Goal: Transaction & Acquisition: Purchase product/service

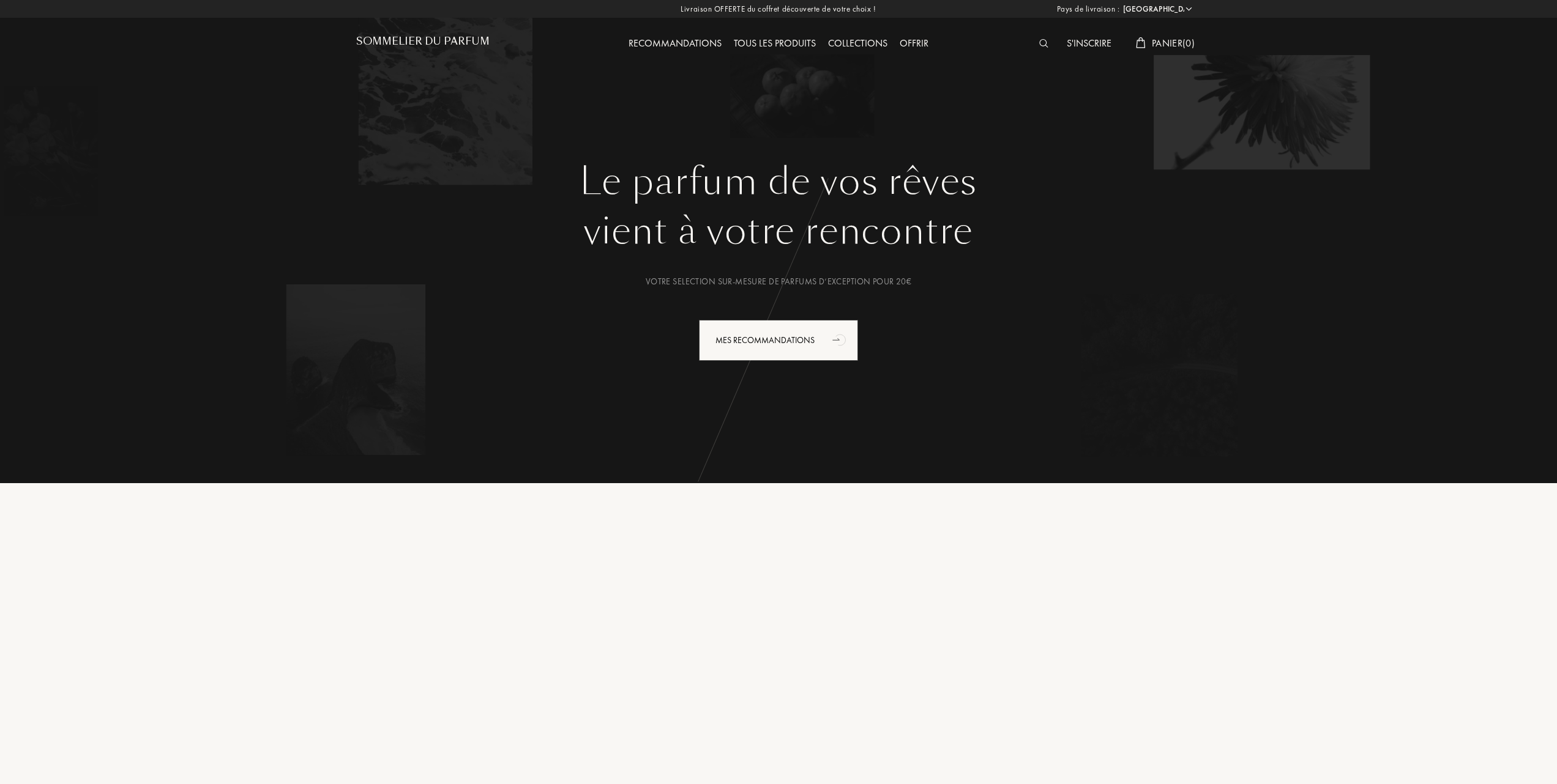
select select "FR"
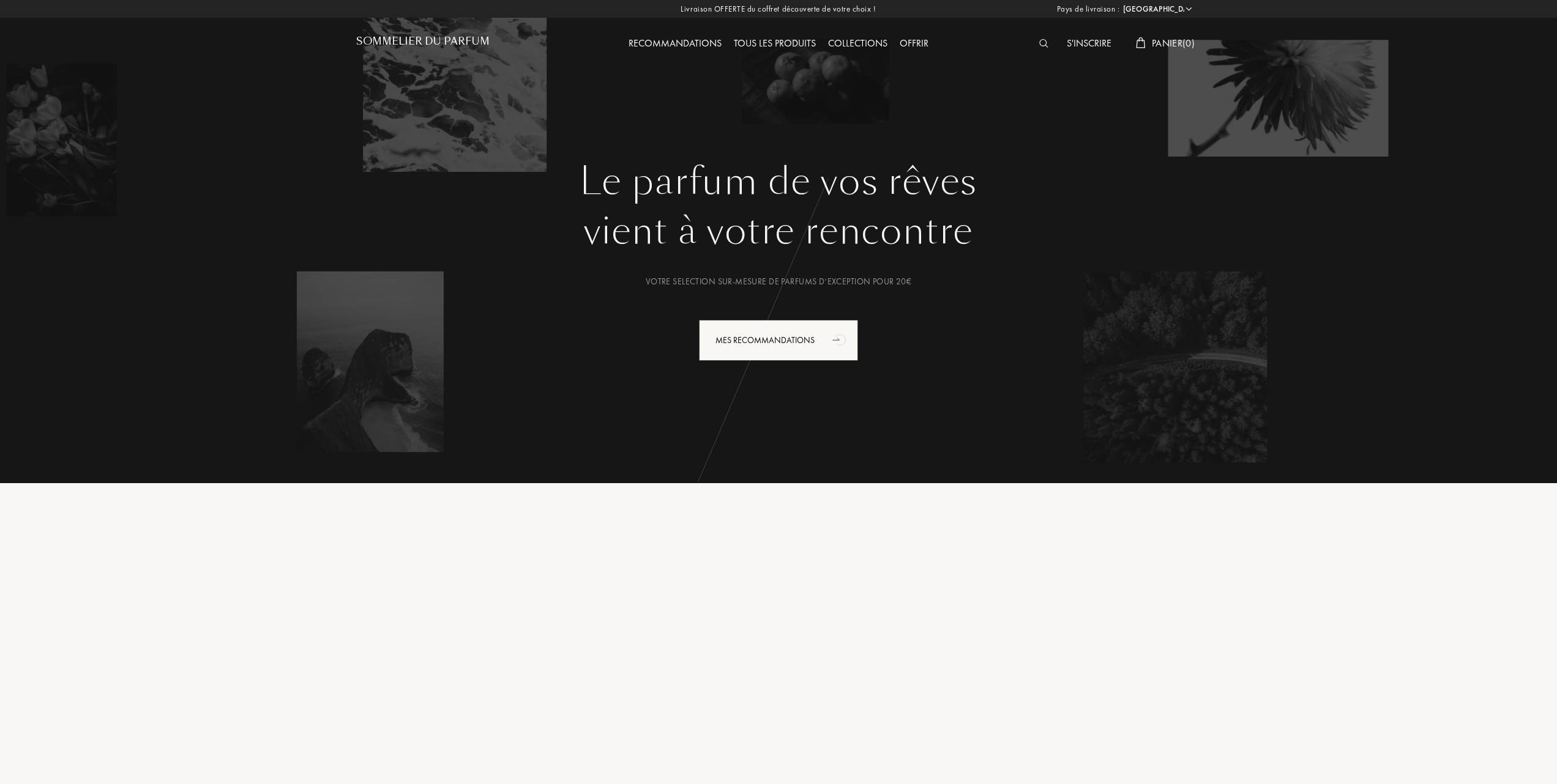
click at [858, 41] on div "Collections" at bounding box center [857, 44] width 71 height 16
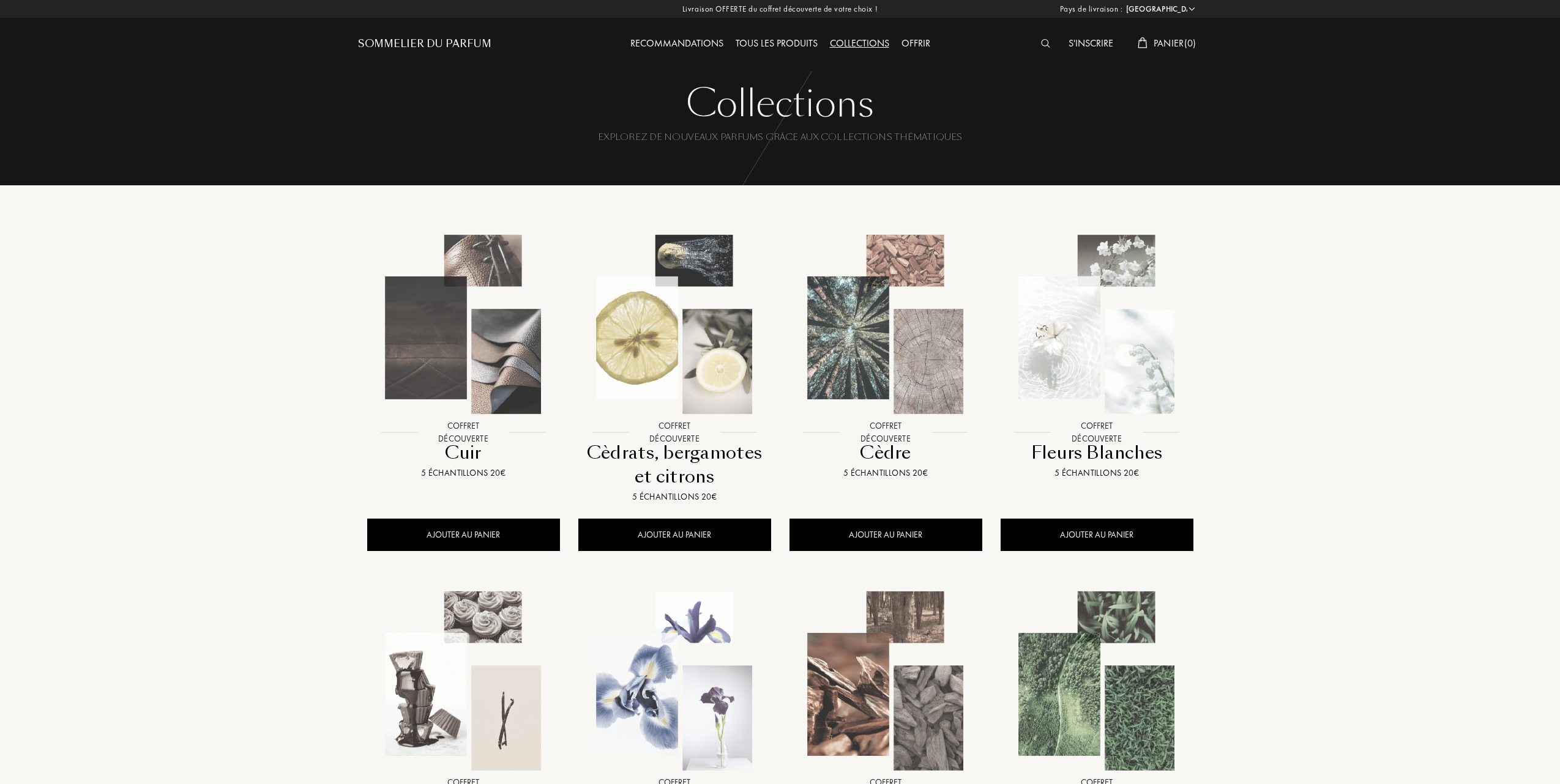
select select "FR"
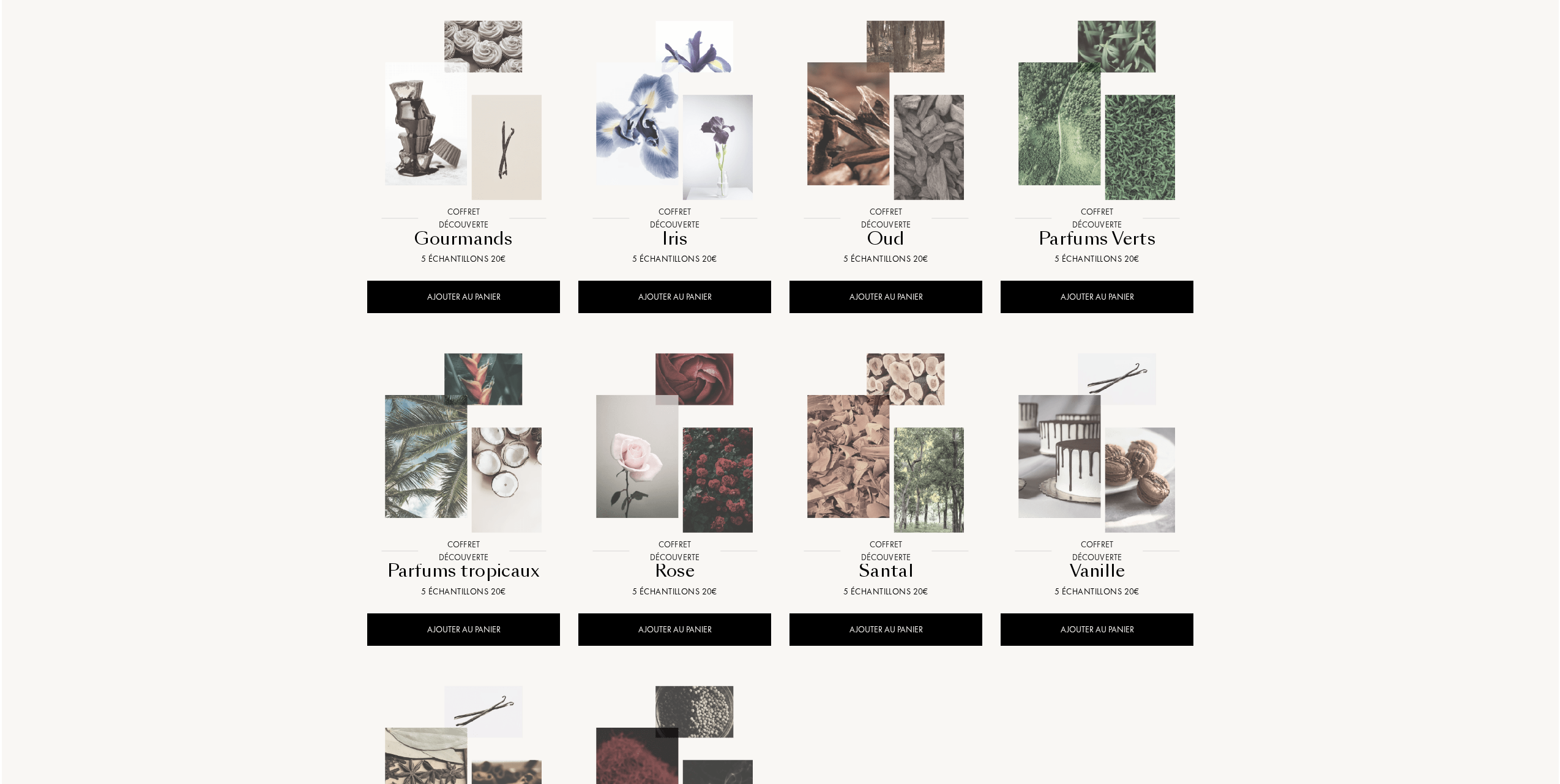
scroll to position [652, 0]
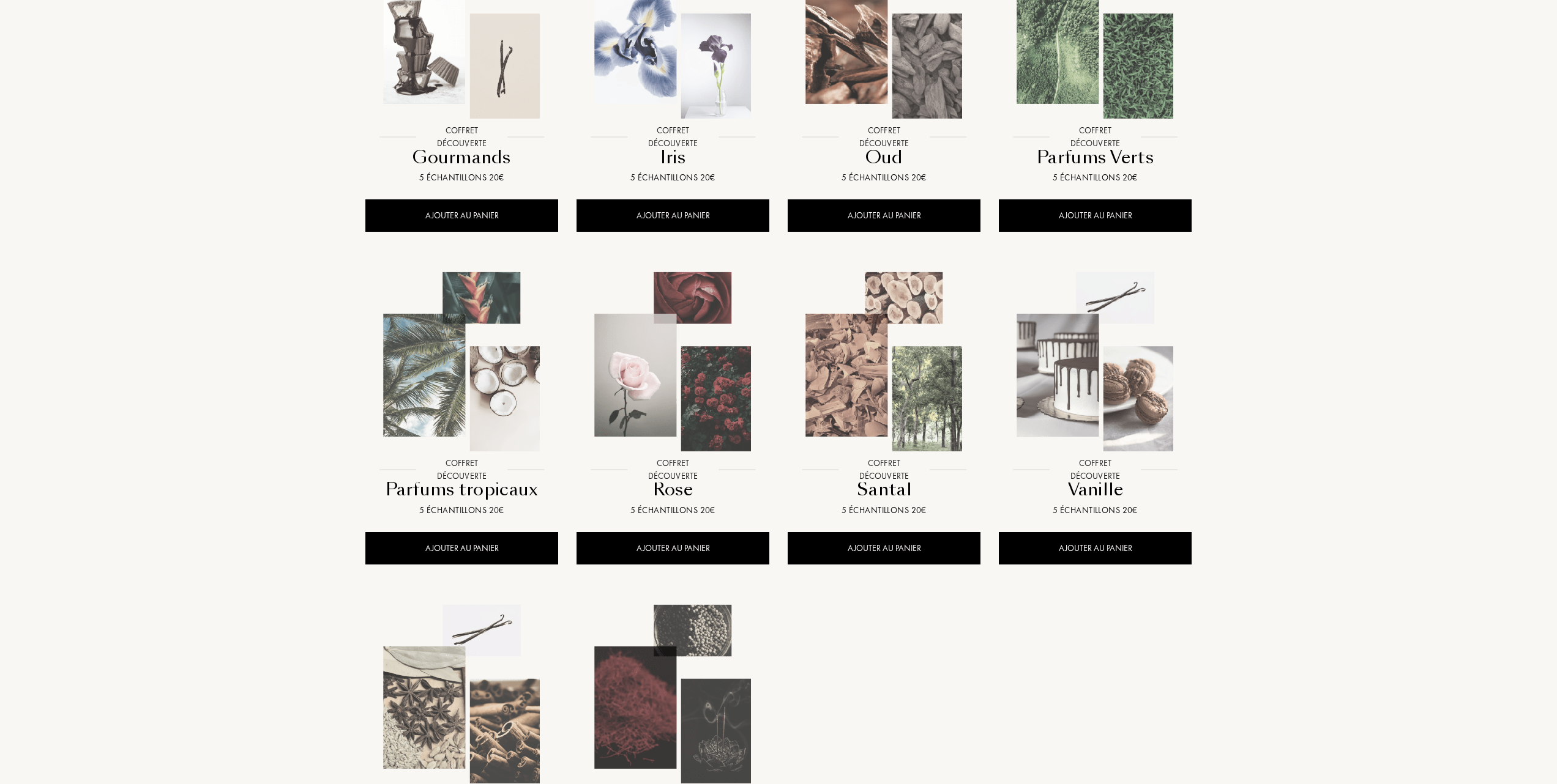
click at [1115, 405] on img at bounding box center [1096, 362] width 191 height 191
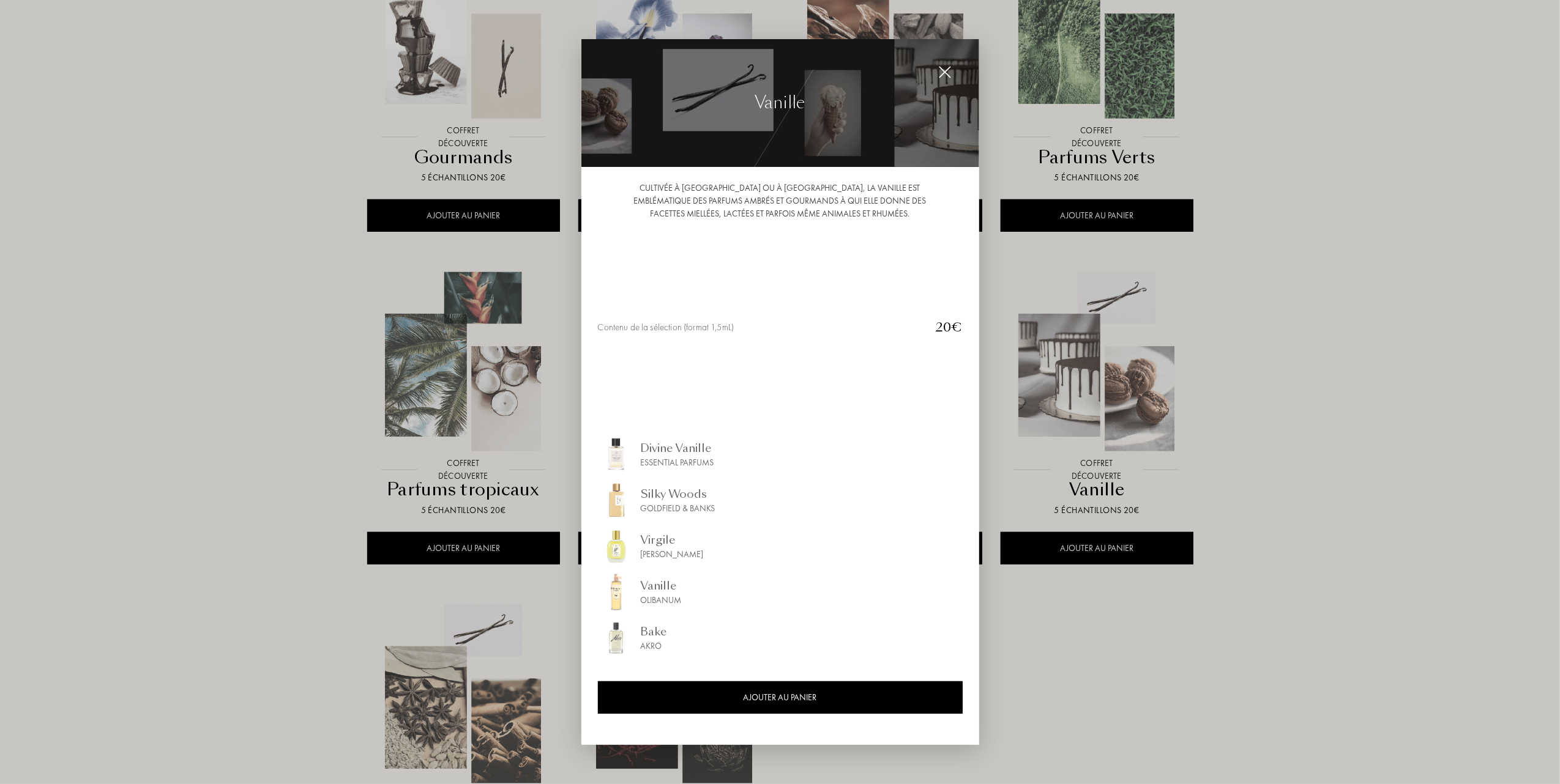
click at [656, 536] on div "Virgile" at bounding box center [672, 540] width 63 height 17
click at [647, 633] on div "Bake" at bounding box center [654, 632] width 26 height 17
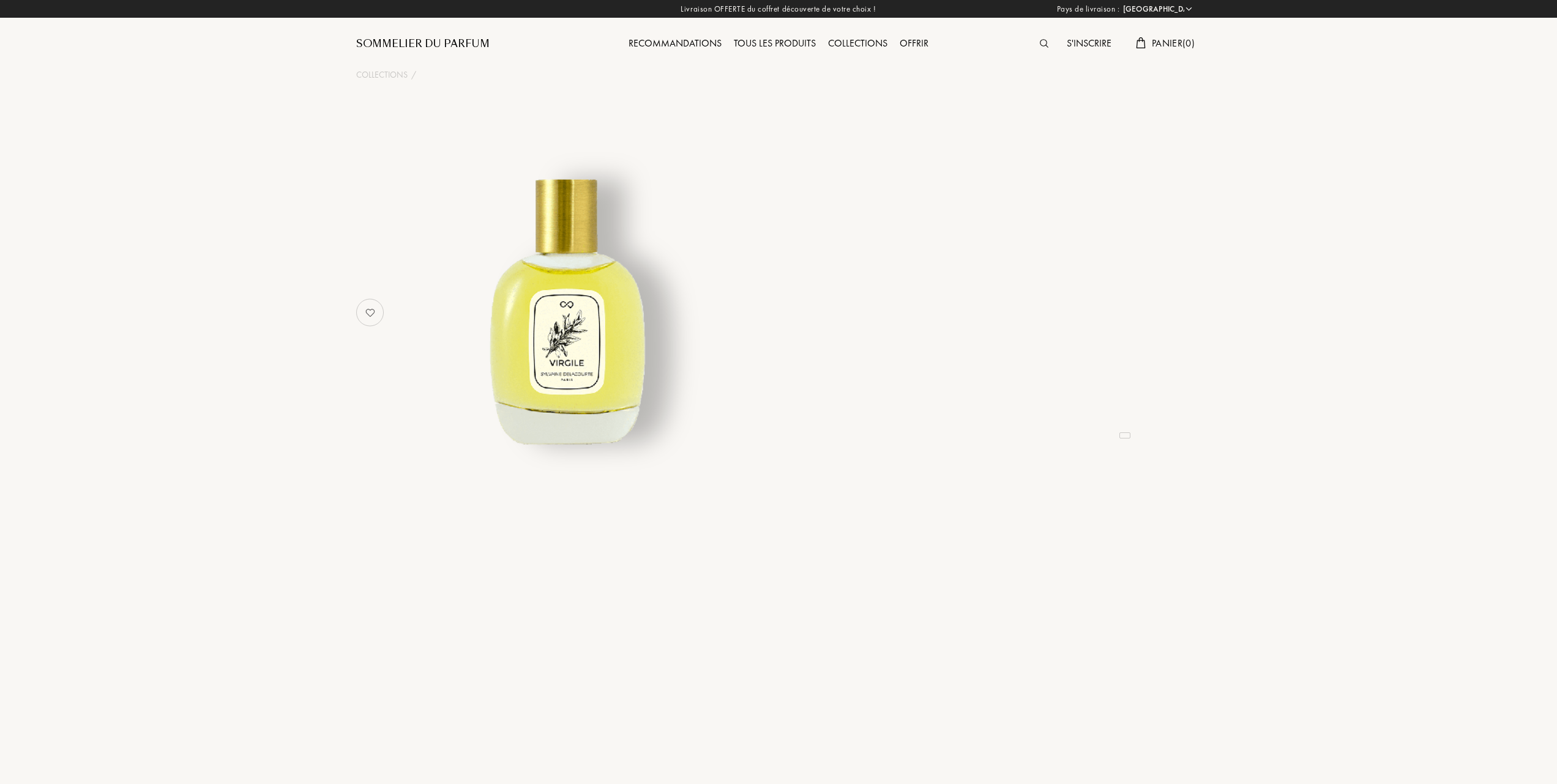
select select "FR"
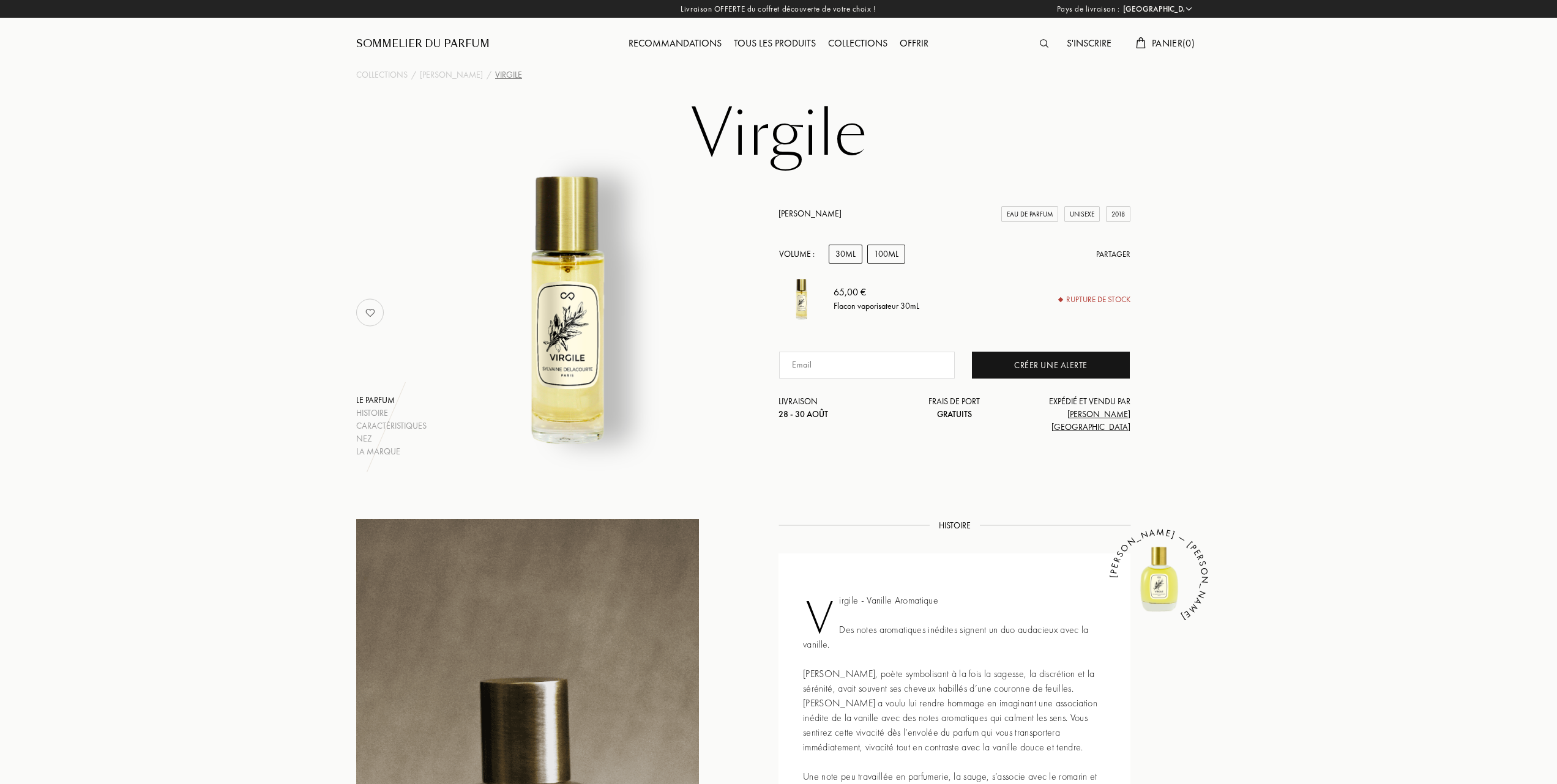
click at [897, 264] on div "100mL" at bounding box center [886, 254] width 38 height 19
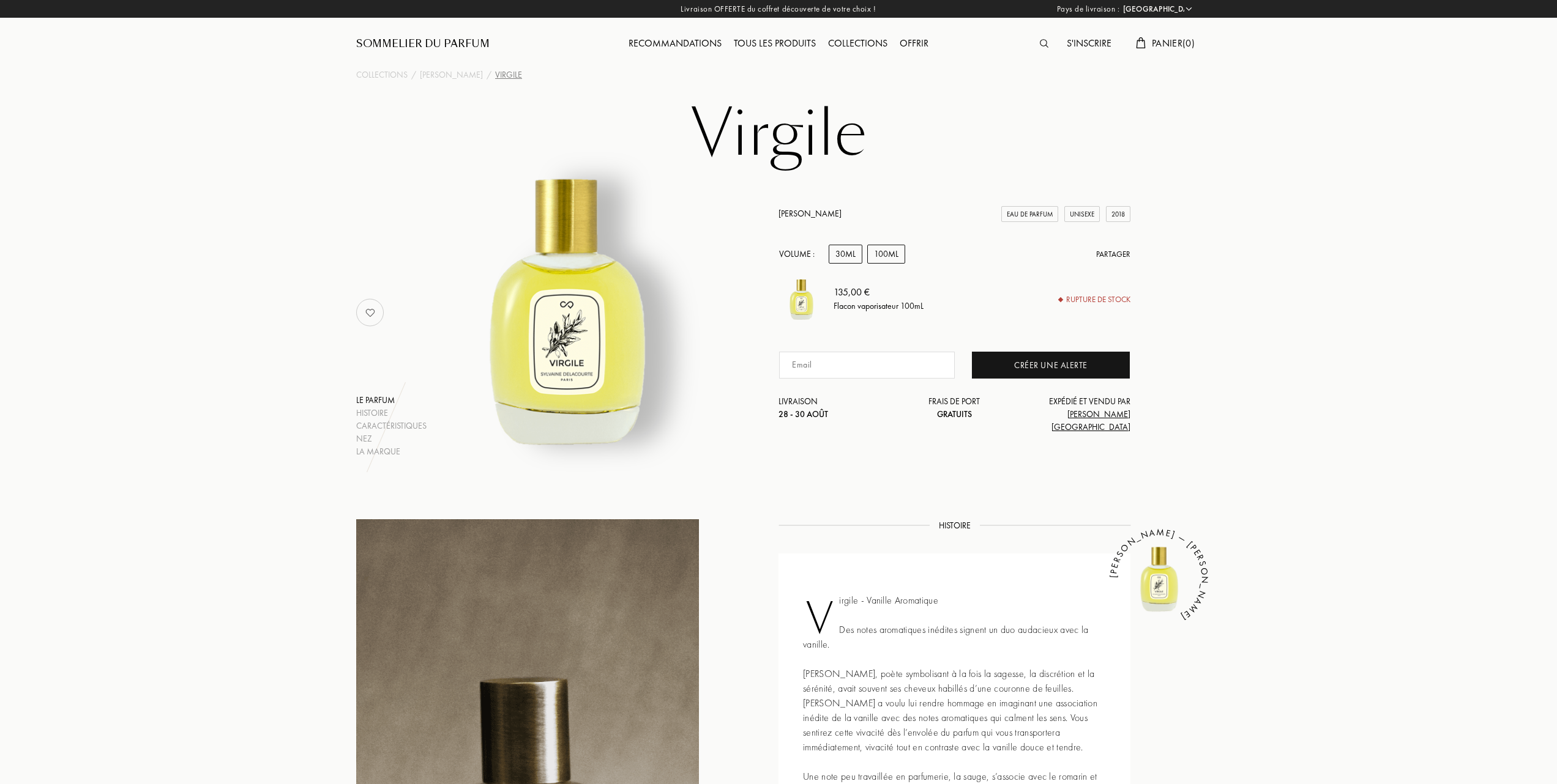
click at [847, 264] on div "30mL" at bounding box center [846, 254] width 34 height 19
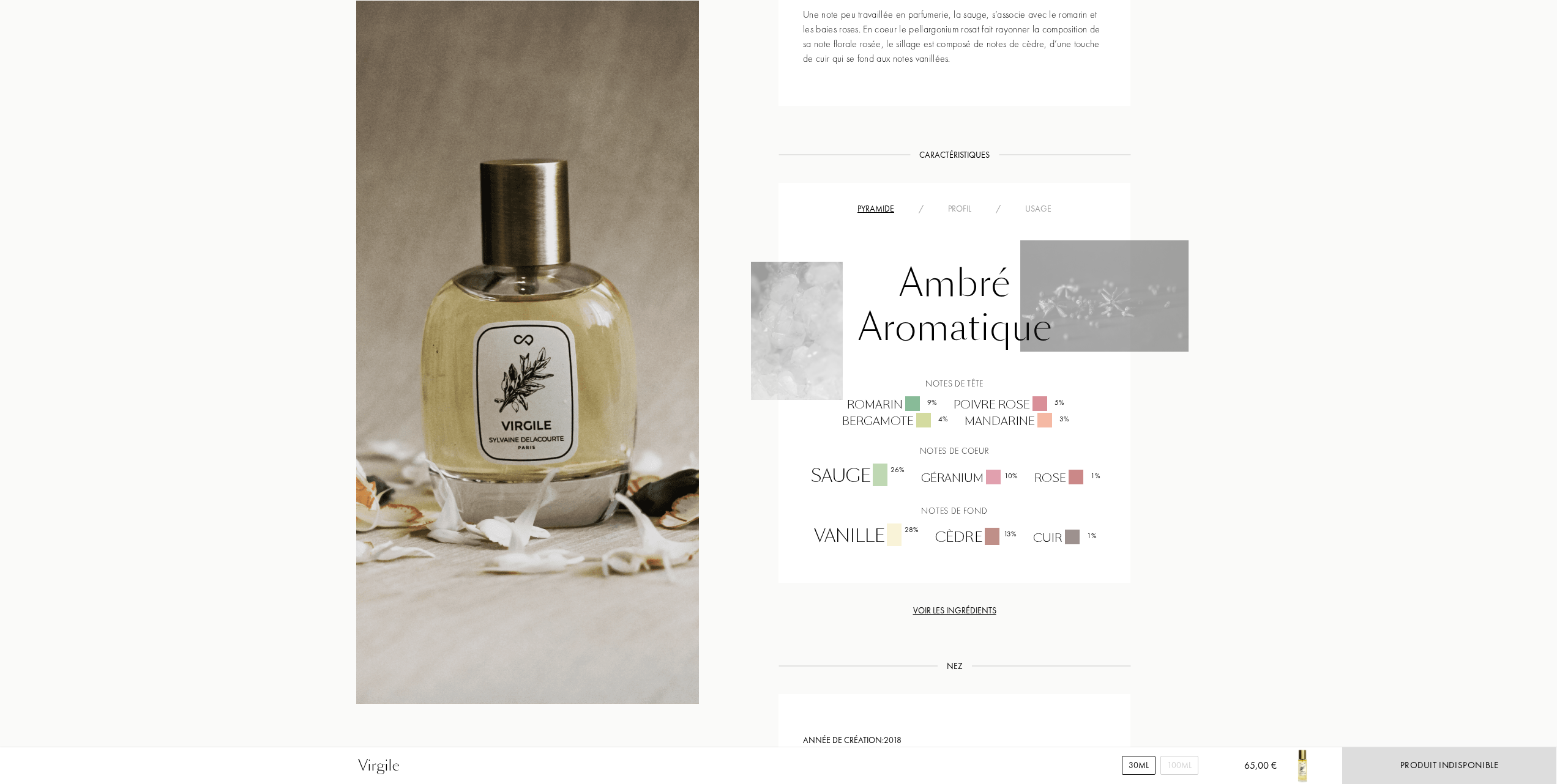
scroll to position [734, 0]
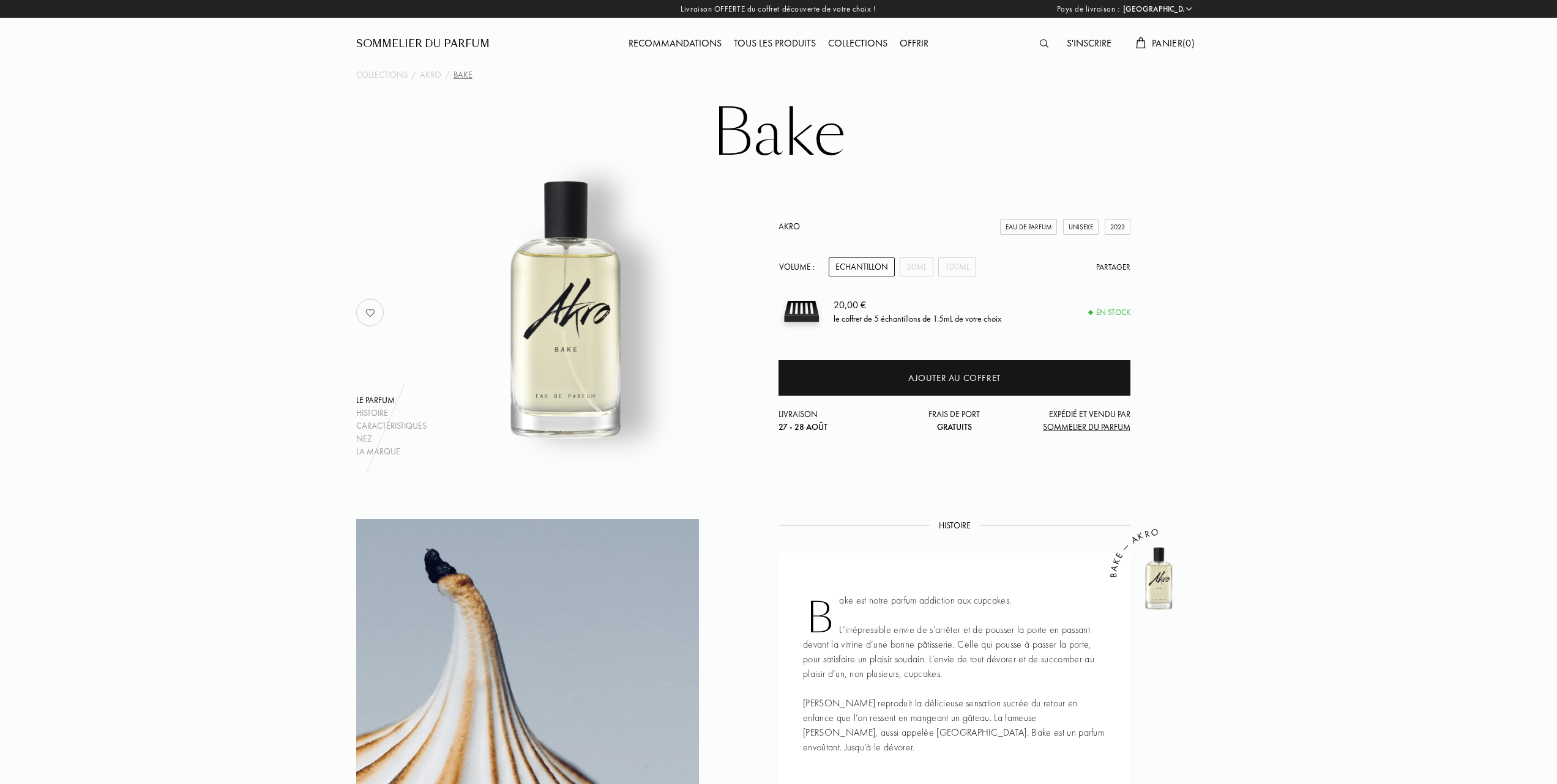
select select "FR"
click at [920, 266] on div "30mL" at bounding box center [916, 267] width 34 height 19
click at [958, 266] on div "100mL" at bounding box center [957, 267] width 38 height 19
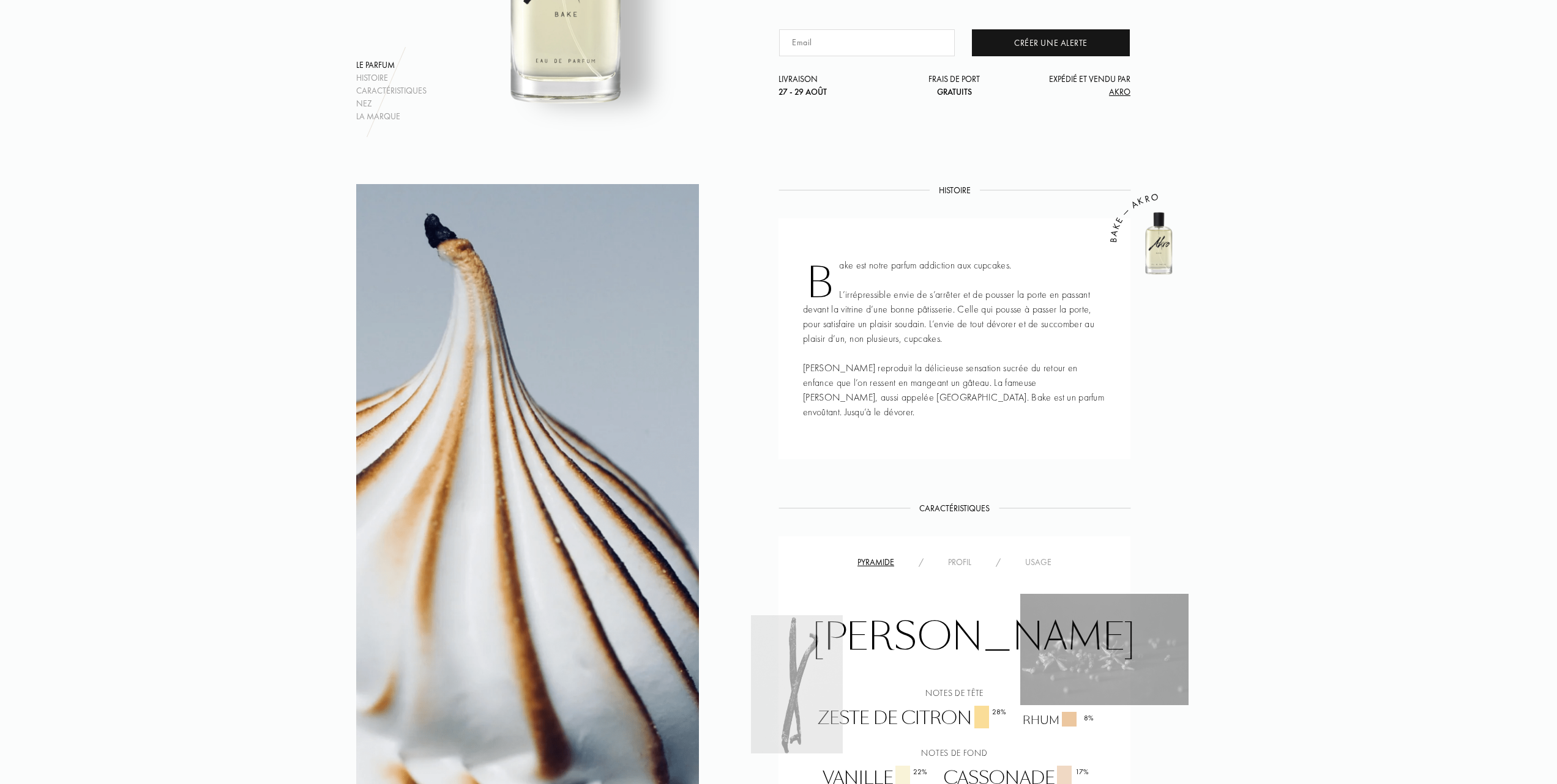
scroll to position [326, 0]
